Goal: Find specific page/section: Find specific page/section

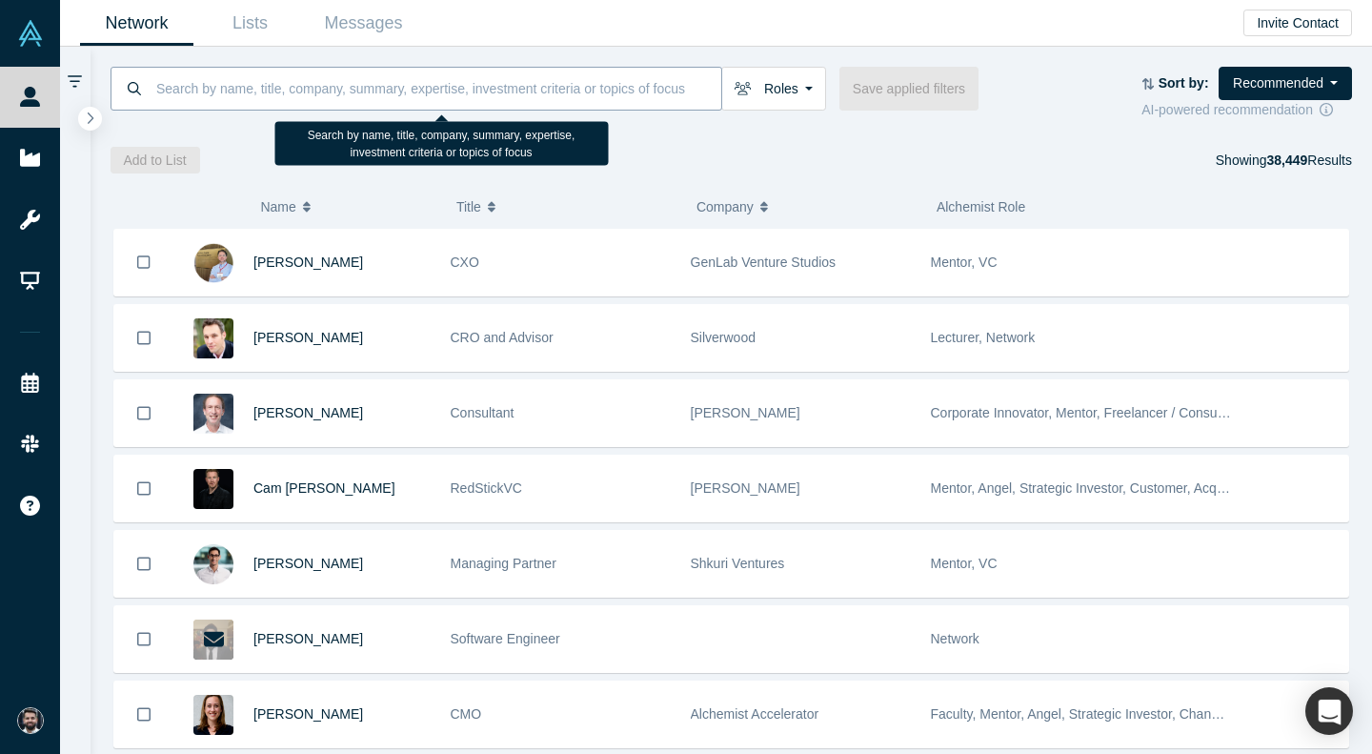
click at [625, 92] on input at bounding box center [437, 88] width 567 height 45
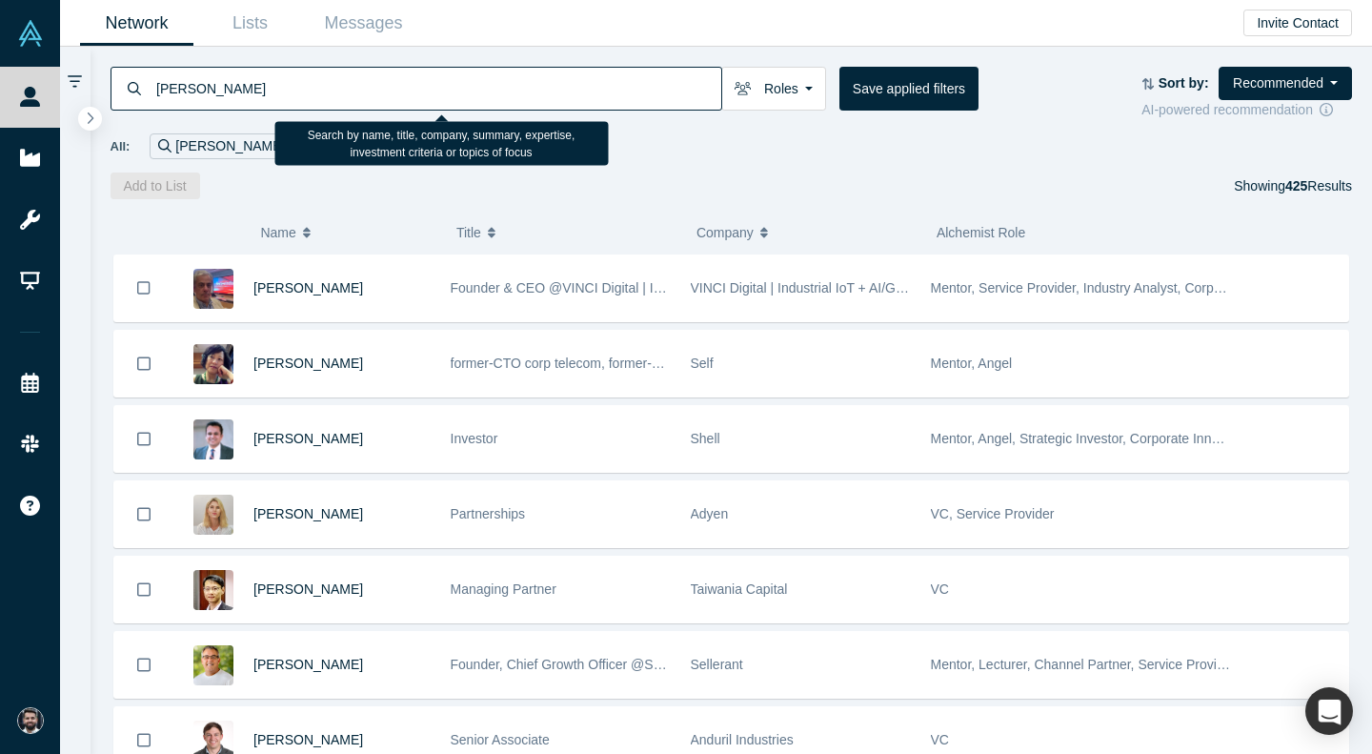
type input "[PERSON_NAME]"
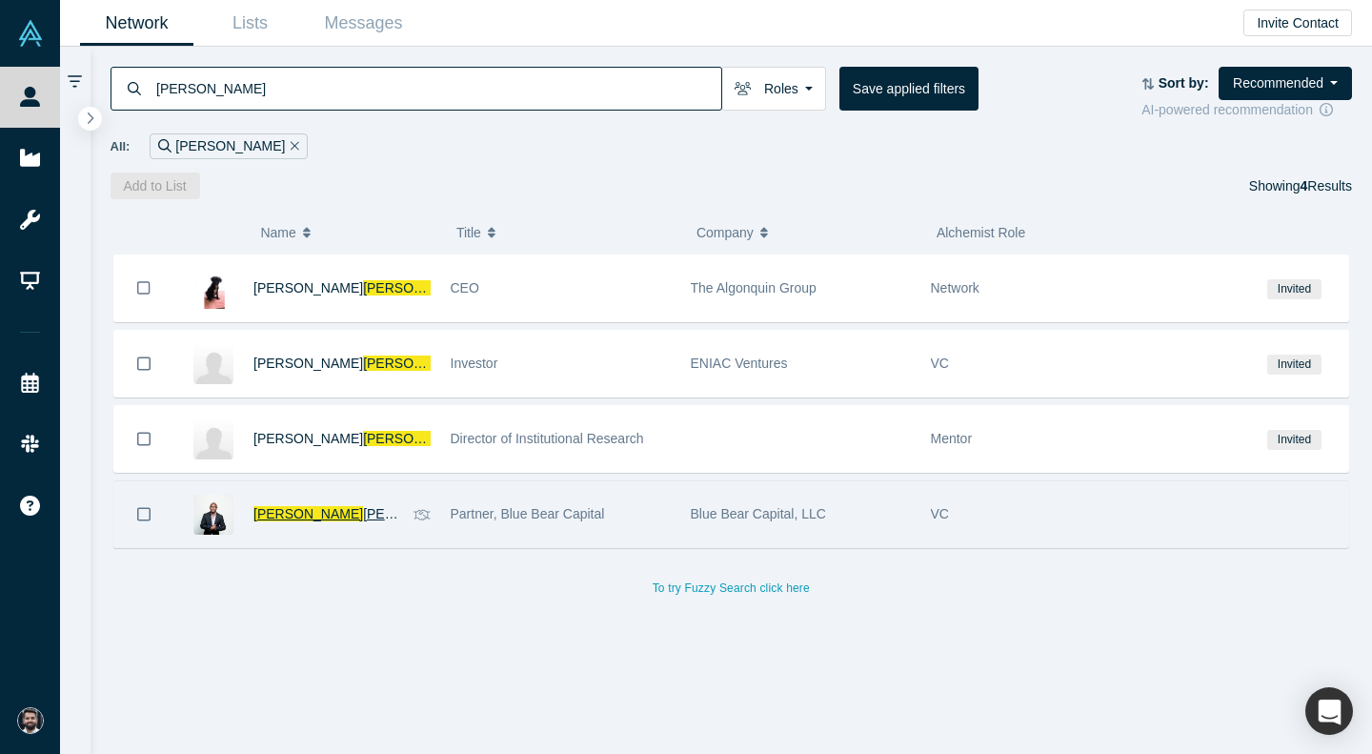
click at [363, 514] on span "[PERSON_NAME]" at bounding box center [418, 513] width 110 height 15
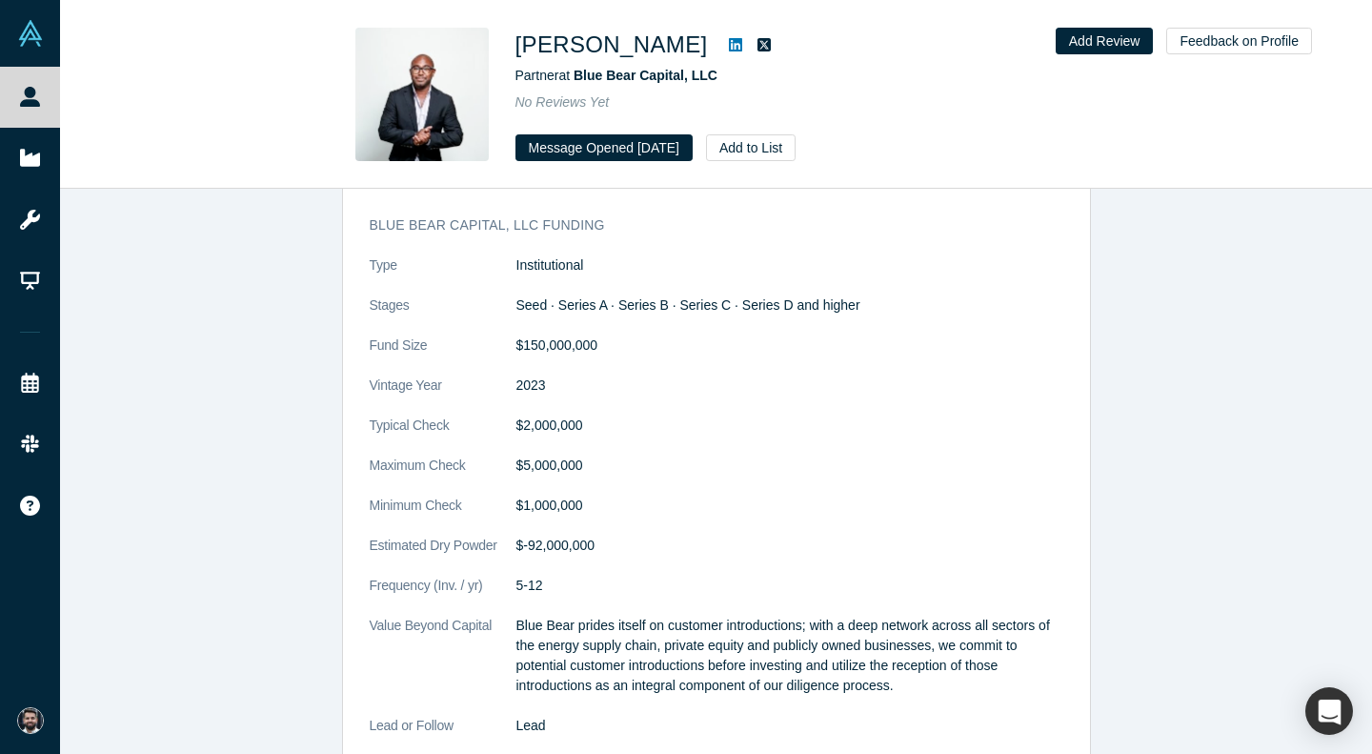
scroll to position [1845, 0]
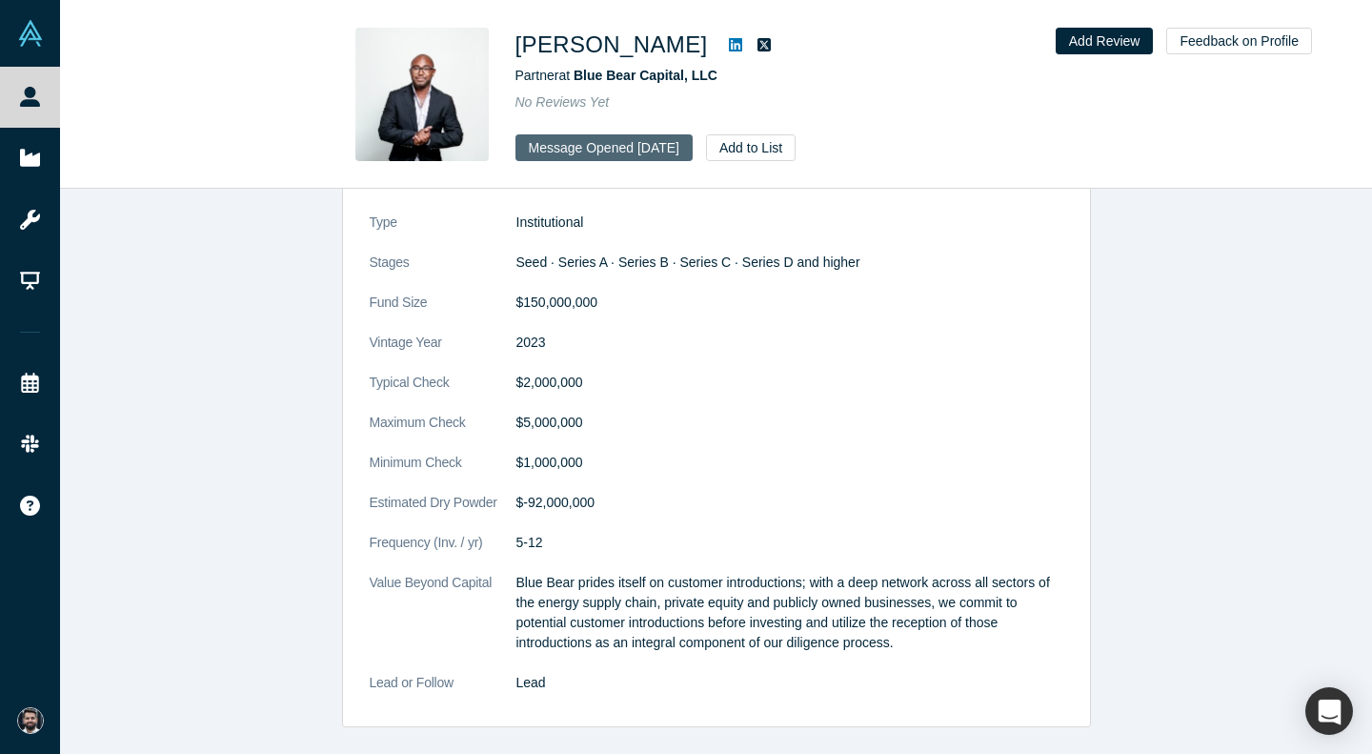
click at [594, 146] on button "Message Opened [DATE]" at bounding box center [603, 147] width 177 height 27
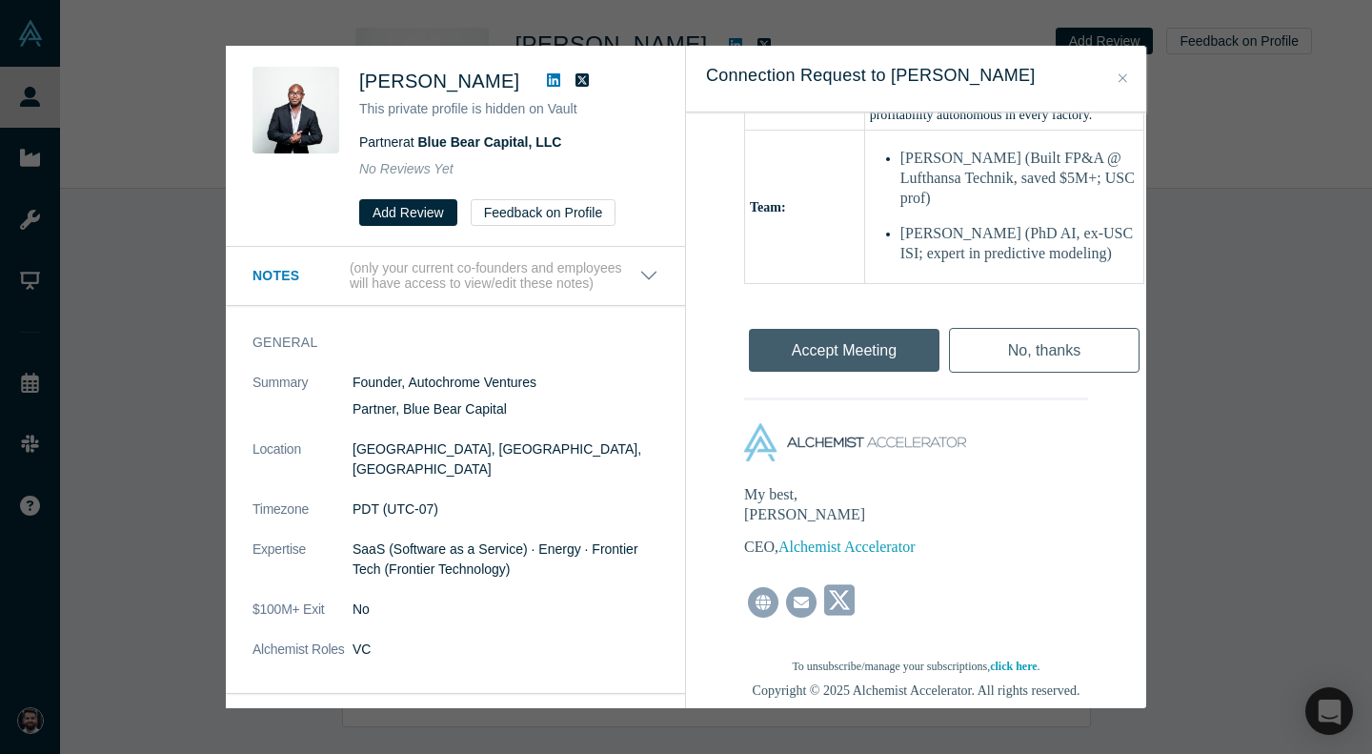
scroll to position [949, 0]
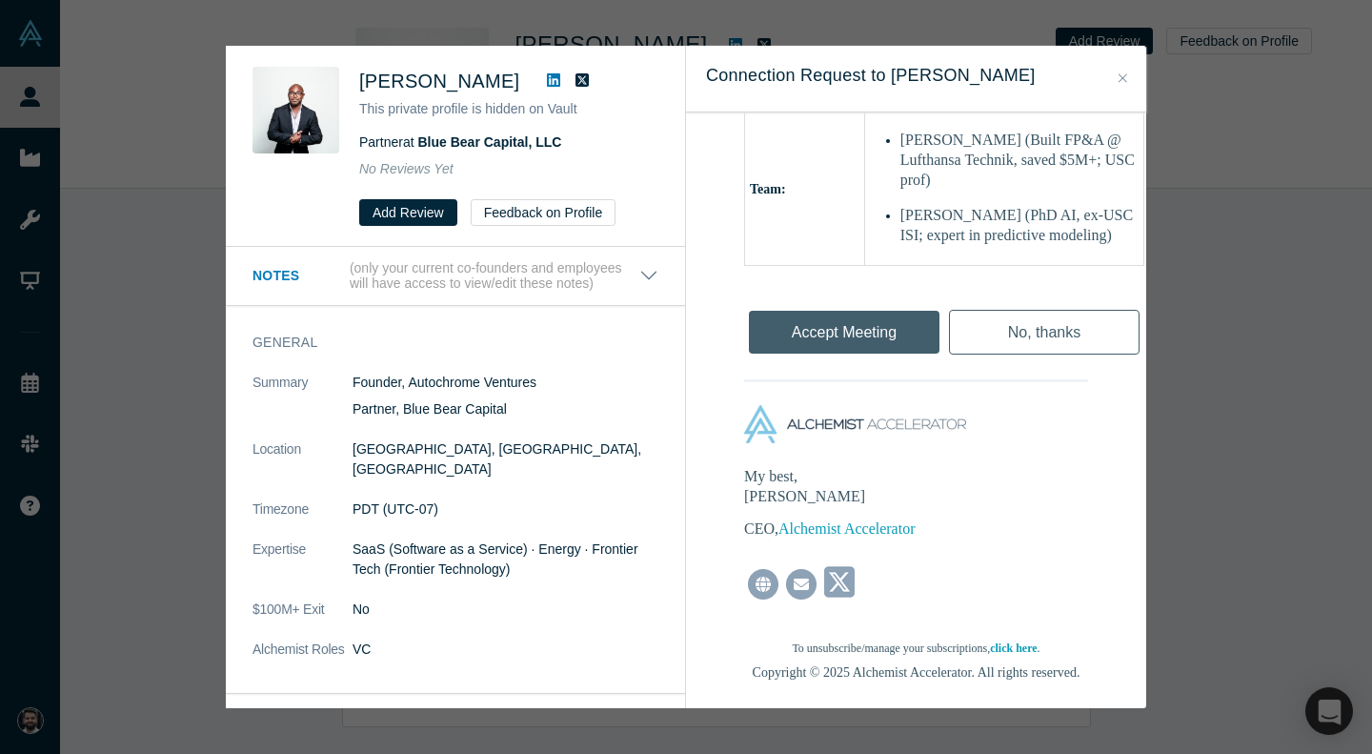
click at [1212, 537] on div "Was the recommendation useful? [PERSON_NAME] This private profile is hidden on …" at bounding box center [686, 377] width 1372 height 754
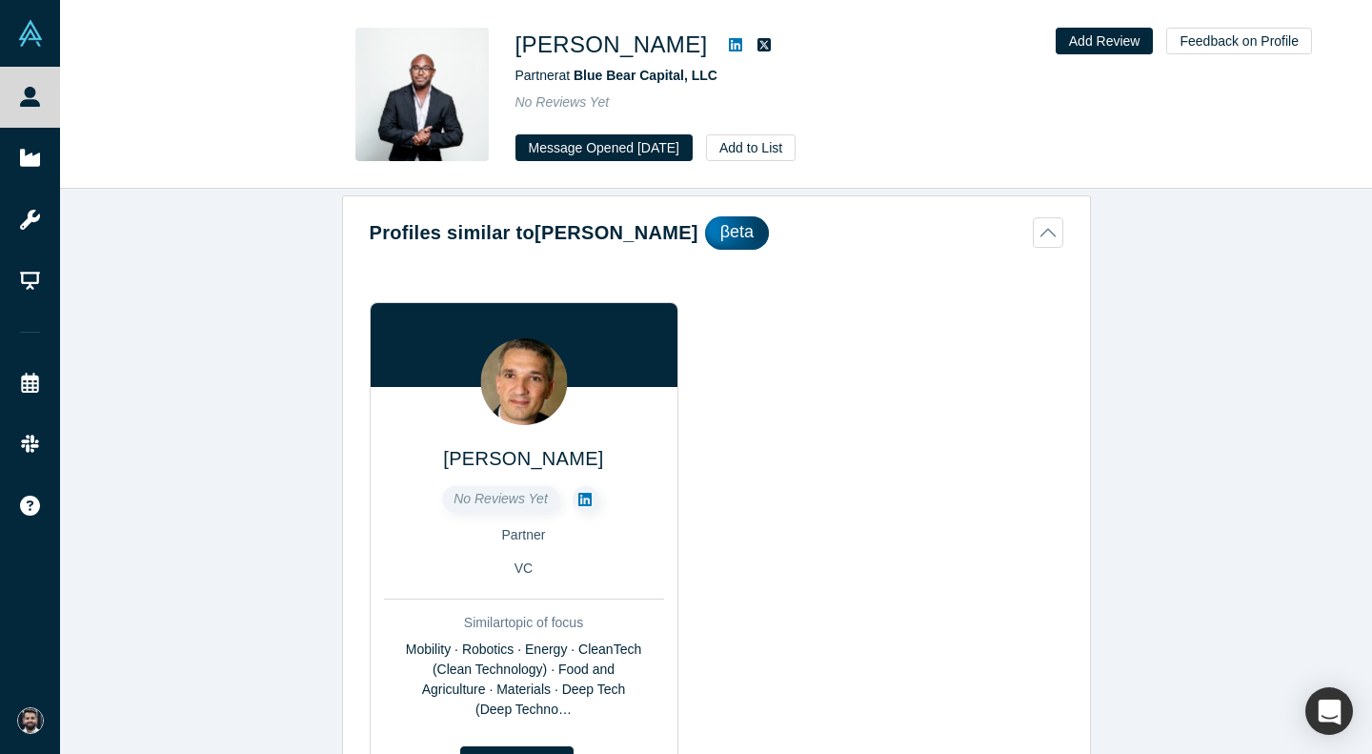
scroll to position [0, 0]
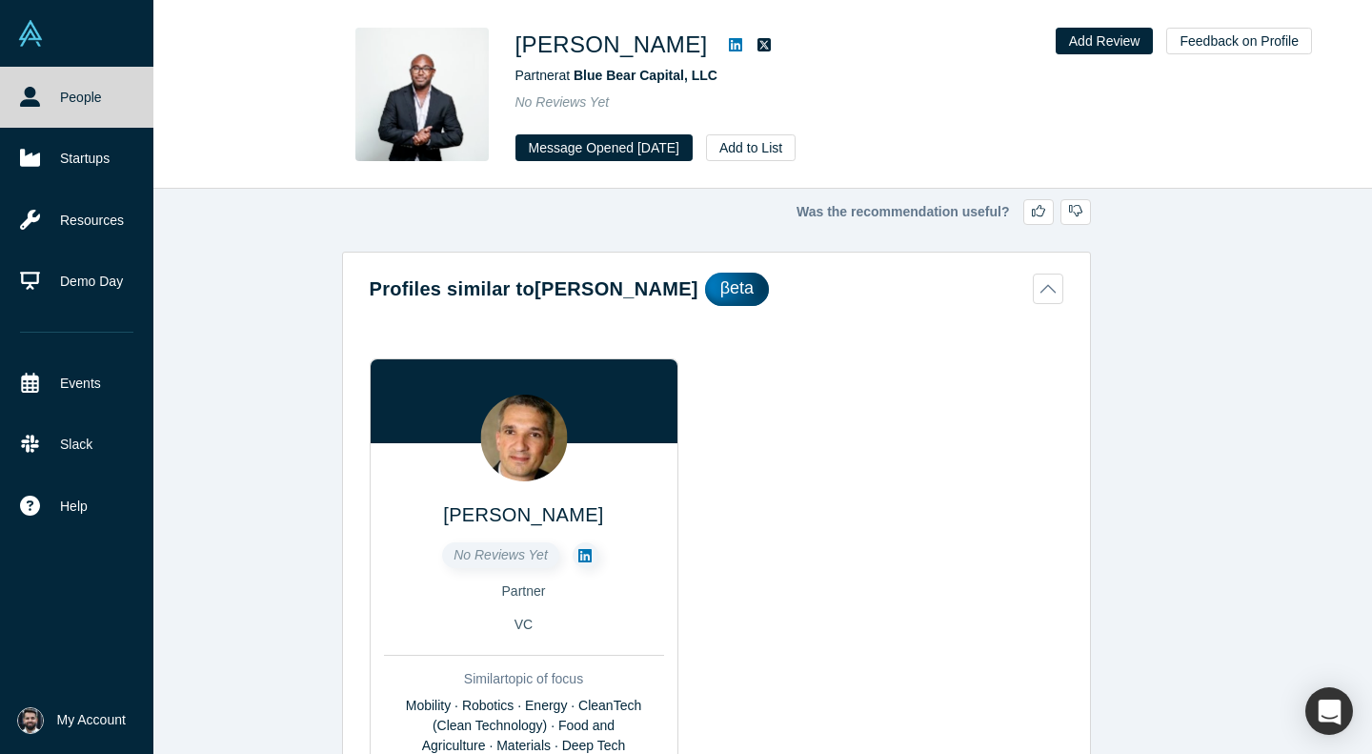
click at [30, 50] on link at bounding box center [76, 33] width 153 height 67
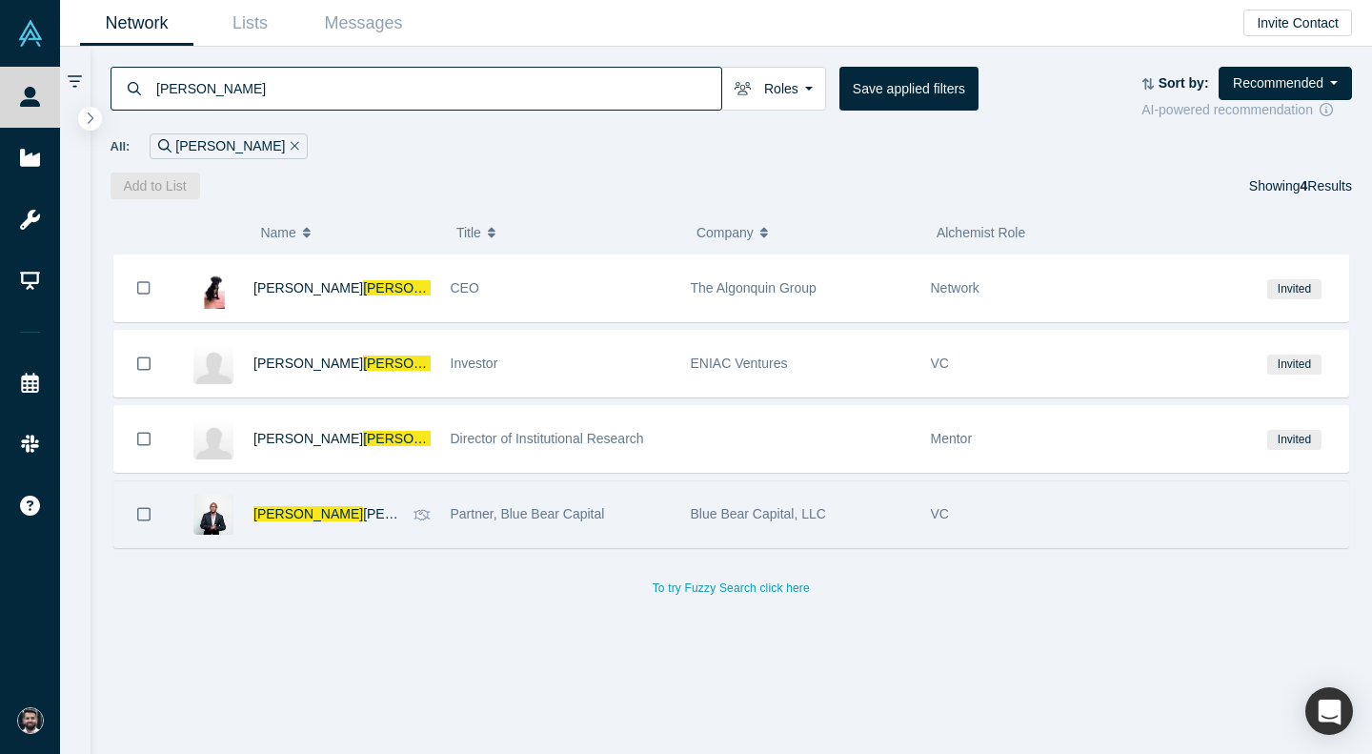
click at [266, 533] on div "[PERSON_NAME]" at bounding box center [328, 514] width 151 height 66
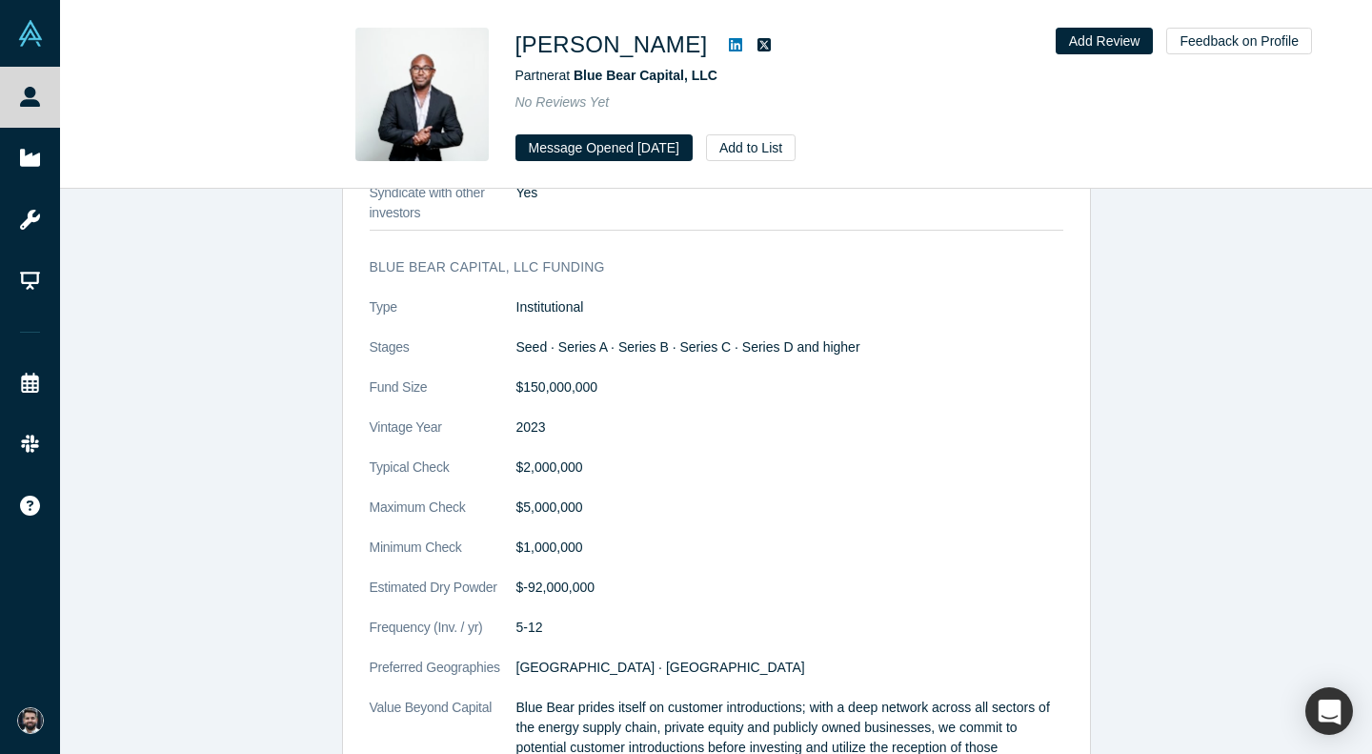
scroll to position [1885, 0]
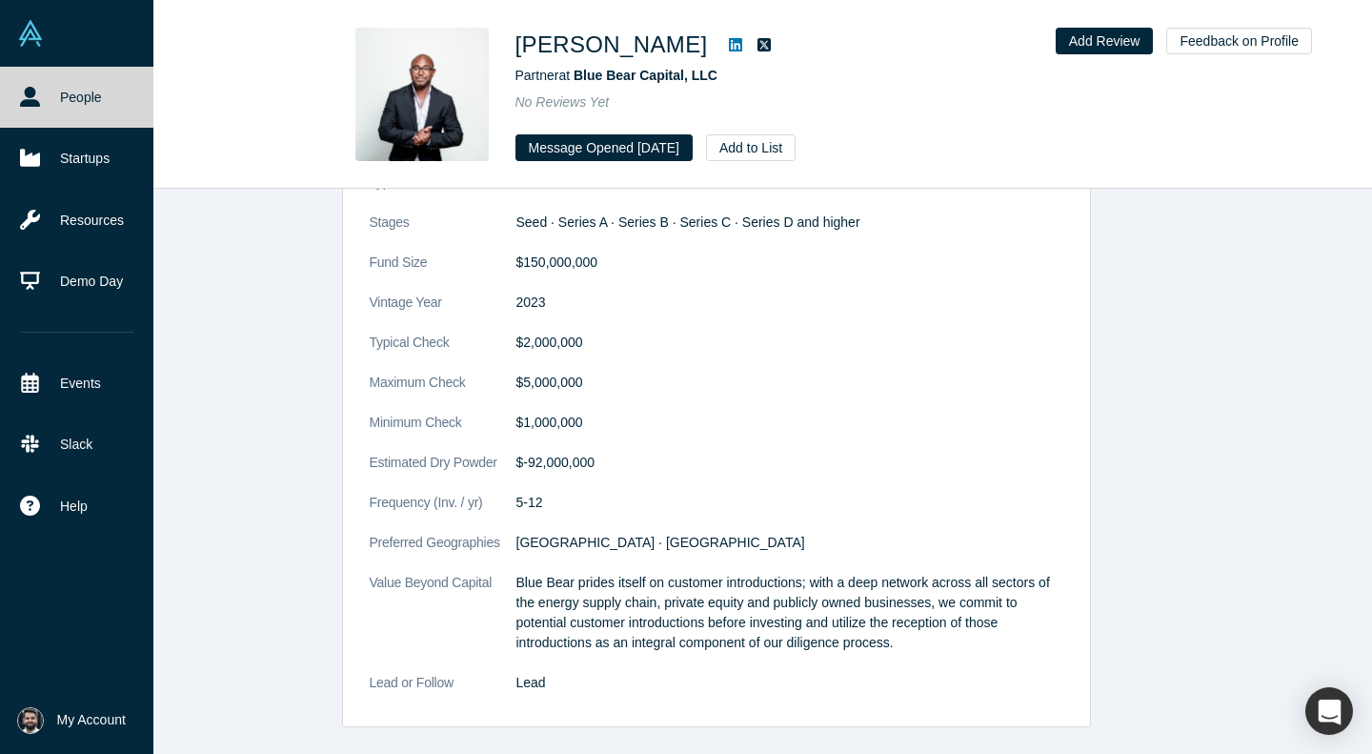
click at [33, 34] on img at bounding box center [30, 33] width 27 height 27
